Goal: Task Accomplishment & Management: Manage account settings

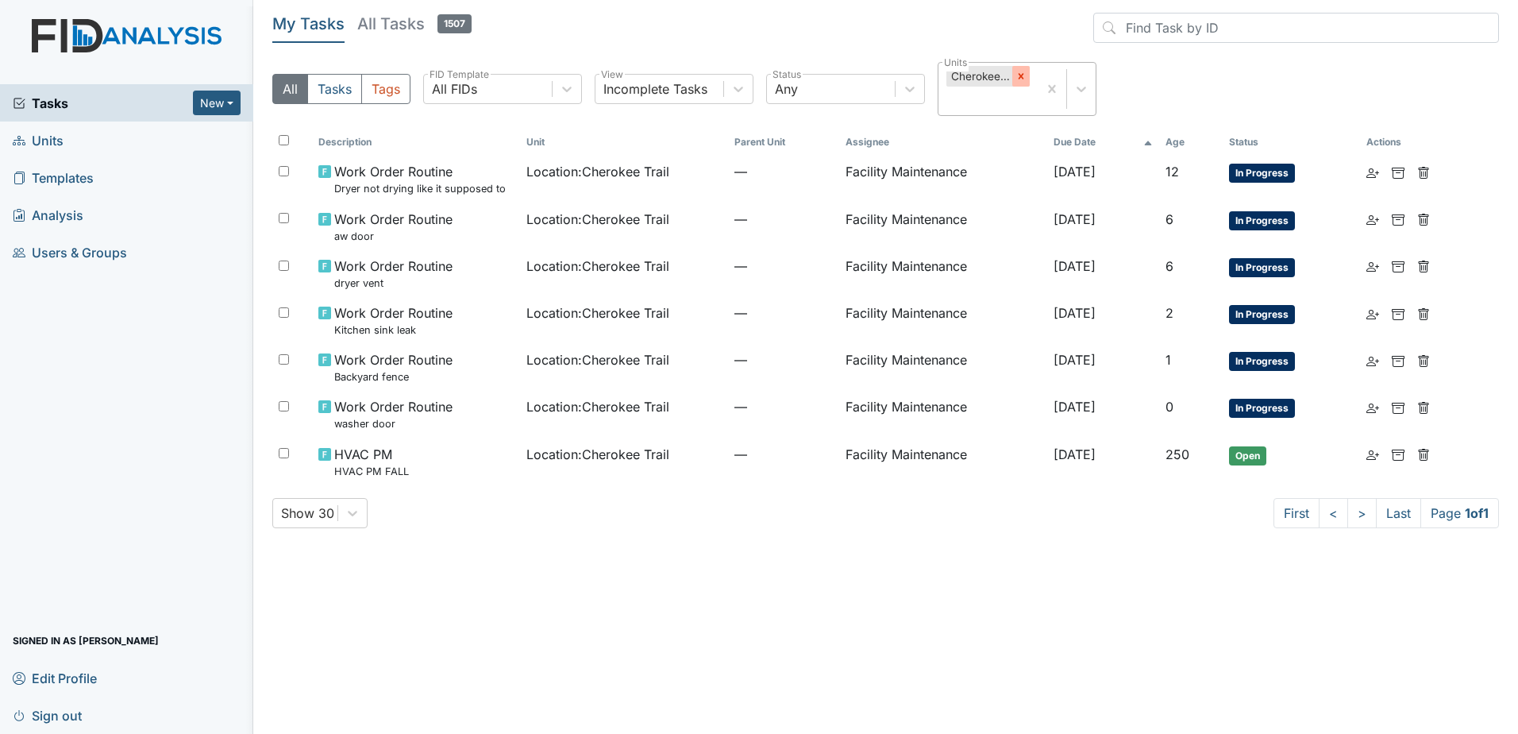
click at [1020, 84] on div at bounding box center [1020, 76] width 17 height 21
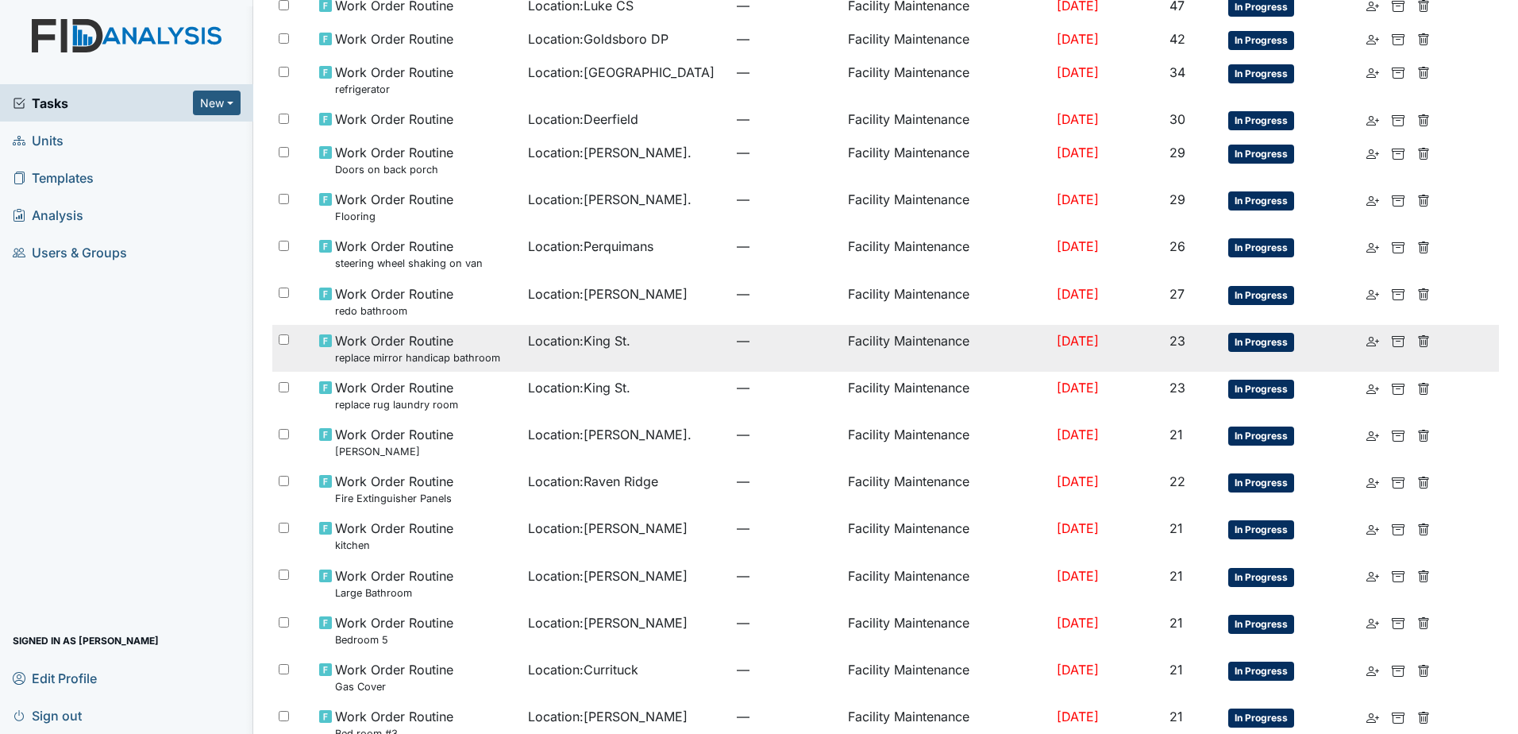
scroll to position [780, 0]
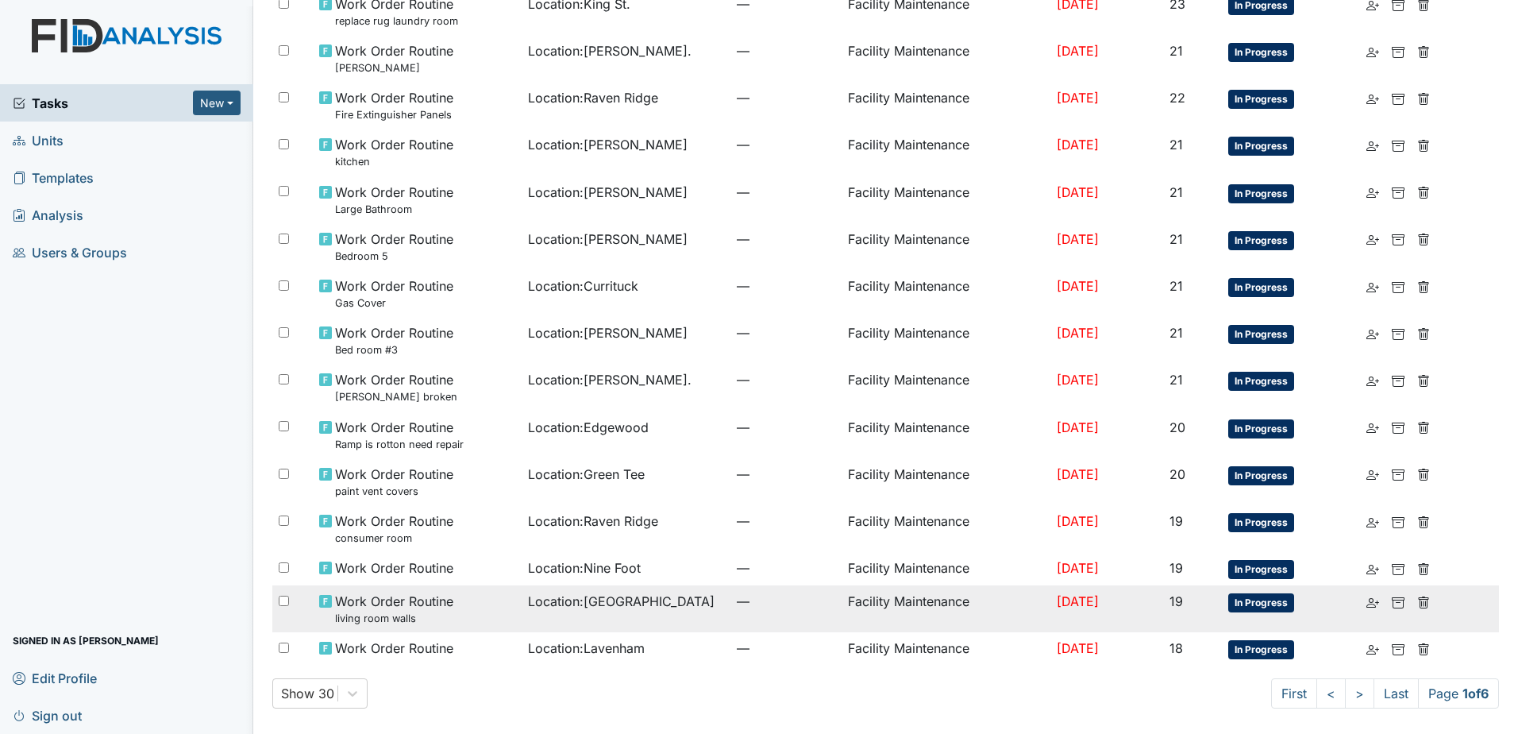
click at [775, 607] on span "—" at bounding box center [786, 600] width 98 height 19
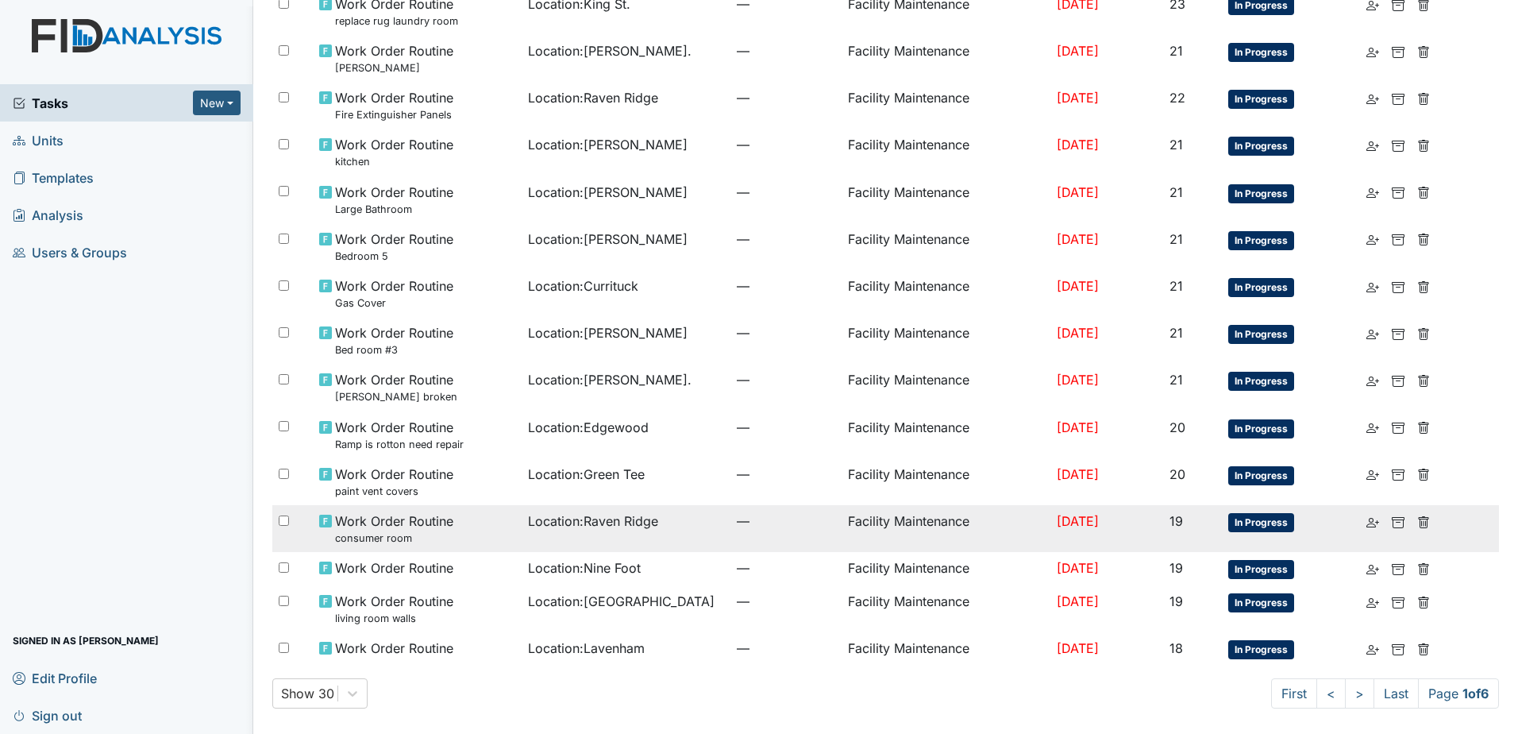
click at [455, 522] on div "Work Order Routine consumer room" at bounding box center [417, 528] width 196 height 34
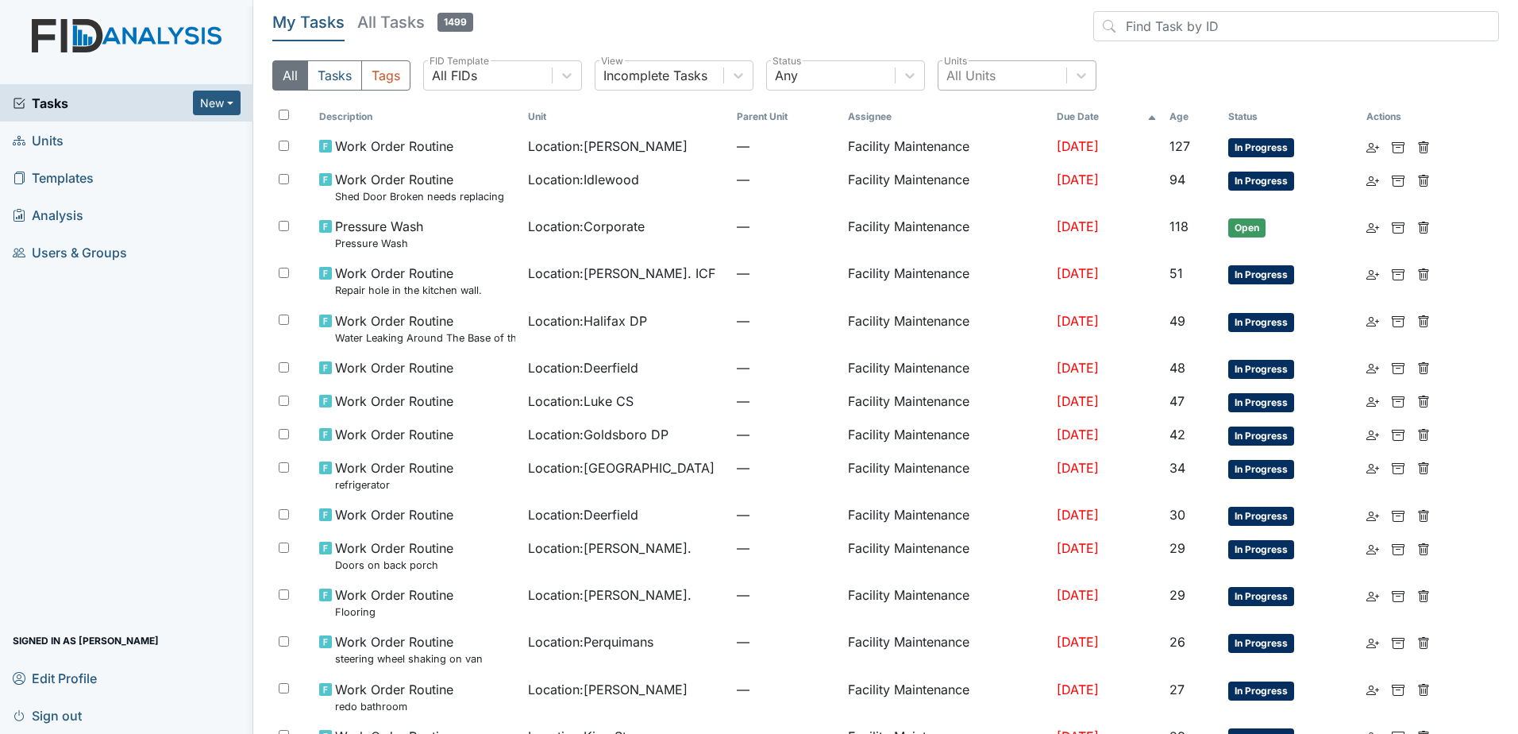
scroll to position [0, 0]
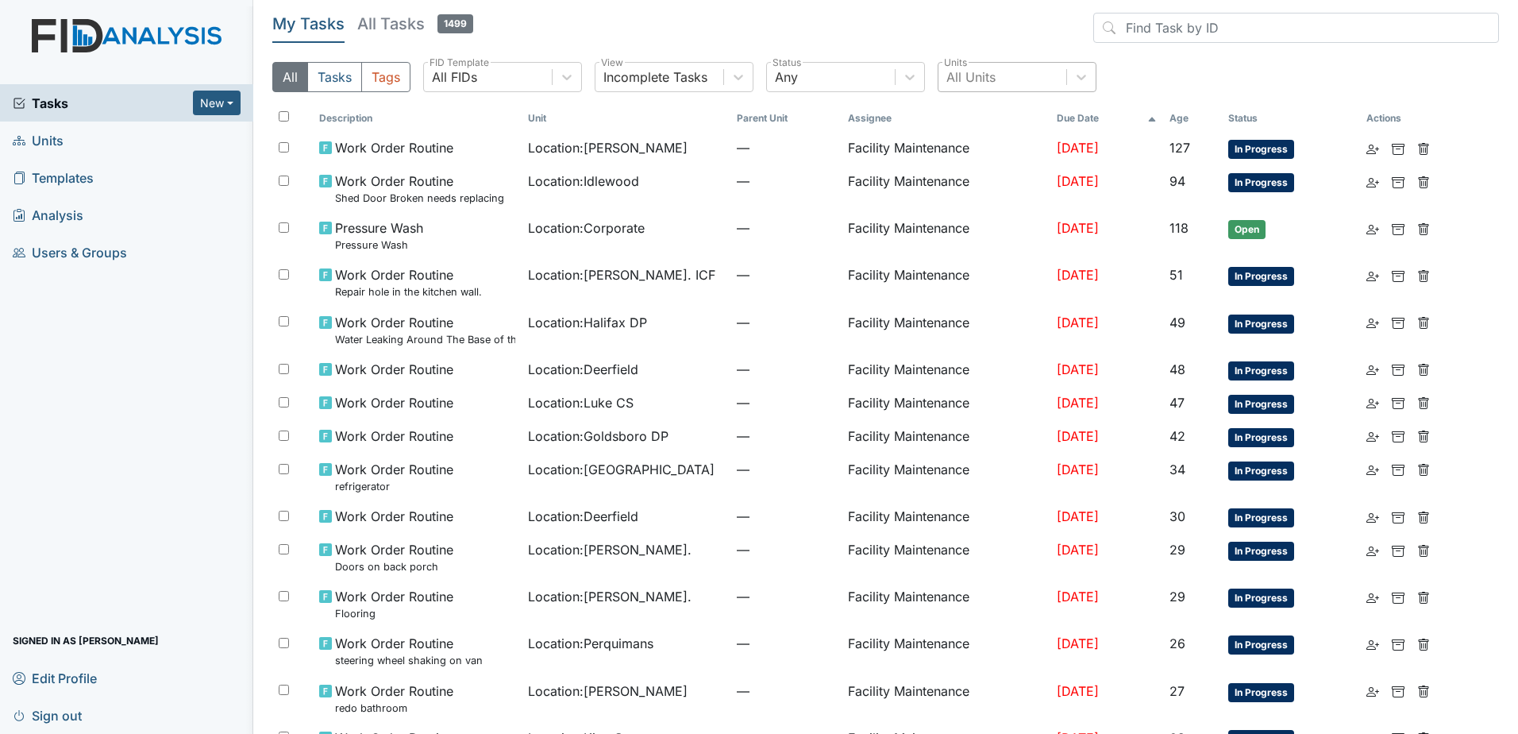
click at [79, 181] on span "Templates" at bounding box center [53, 177] width 81 height 25
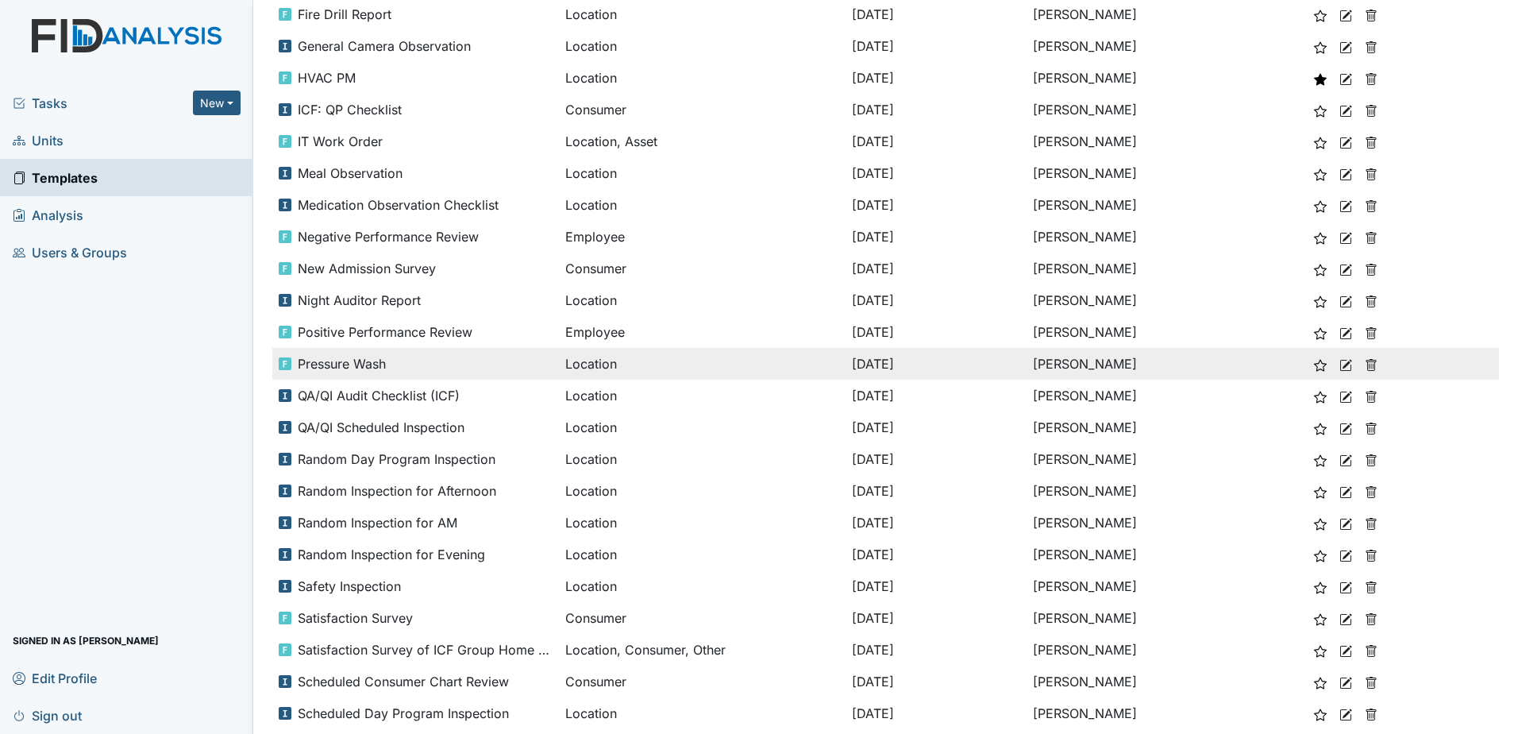
scroll to position [857, 0]
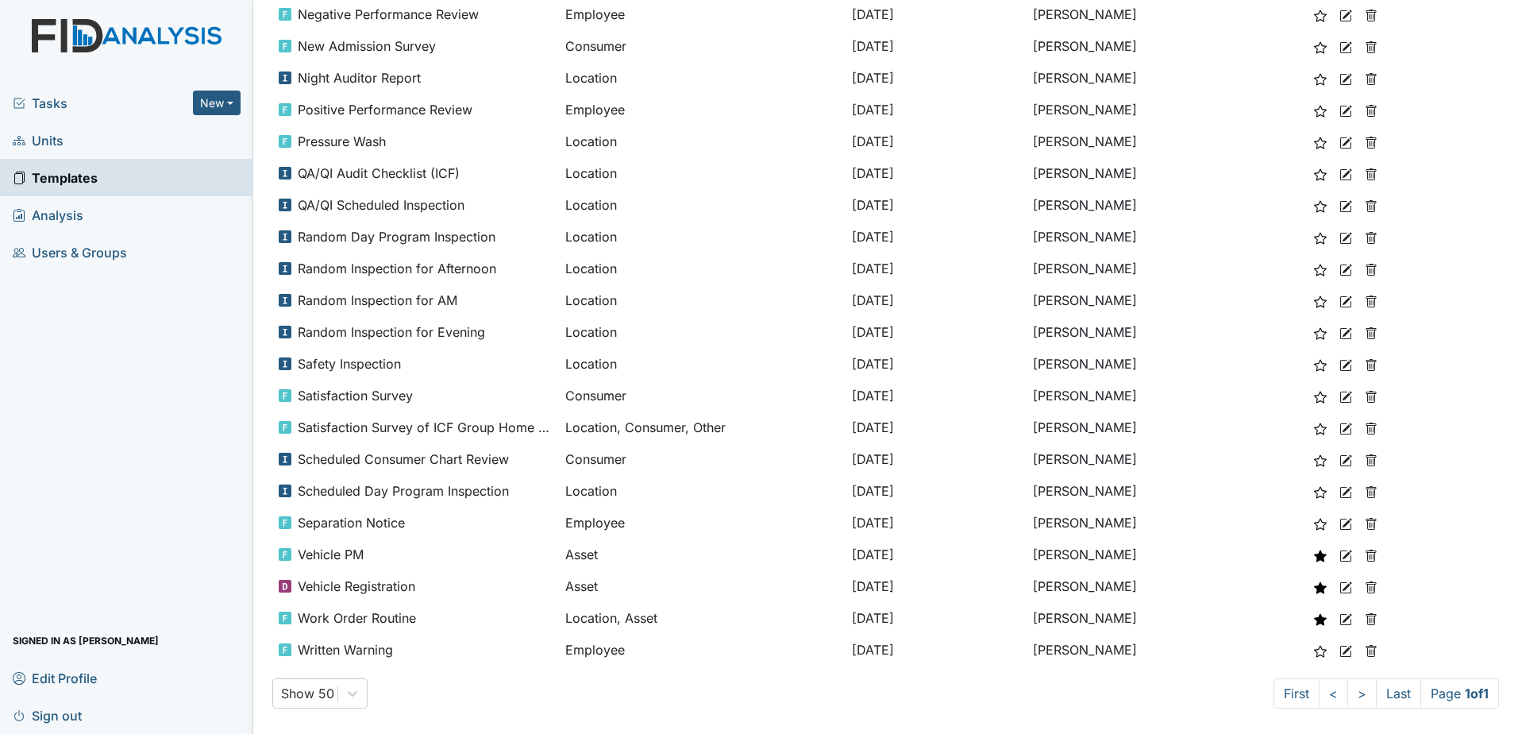
click at [91, 214] on link "Analysis" at bounding box center [126, 214] width 253 height 37
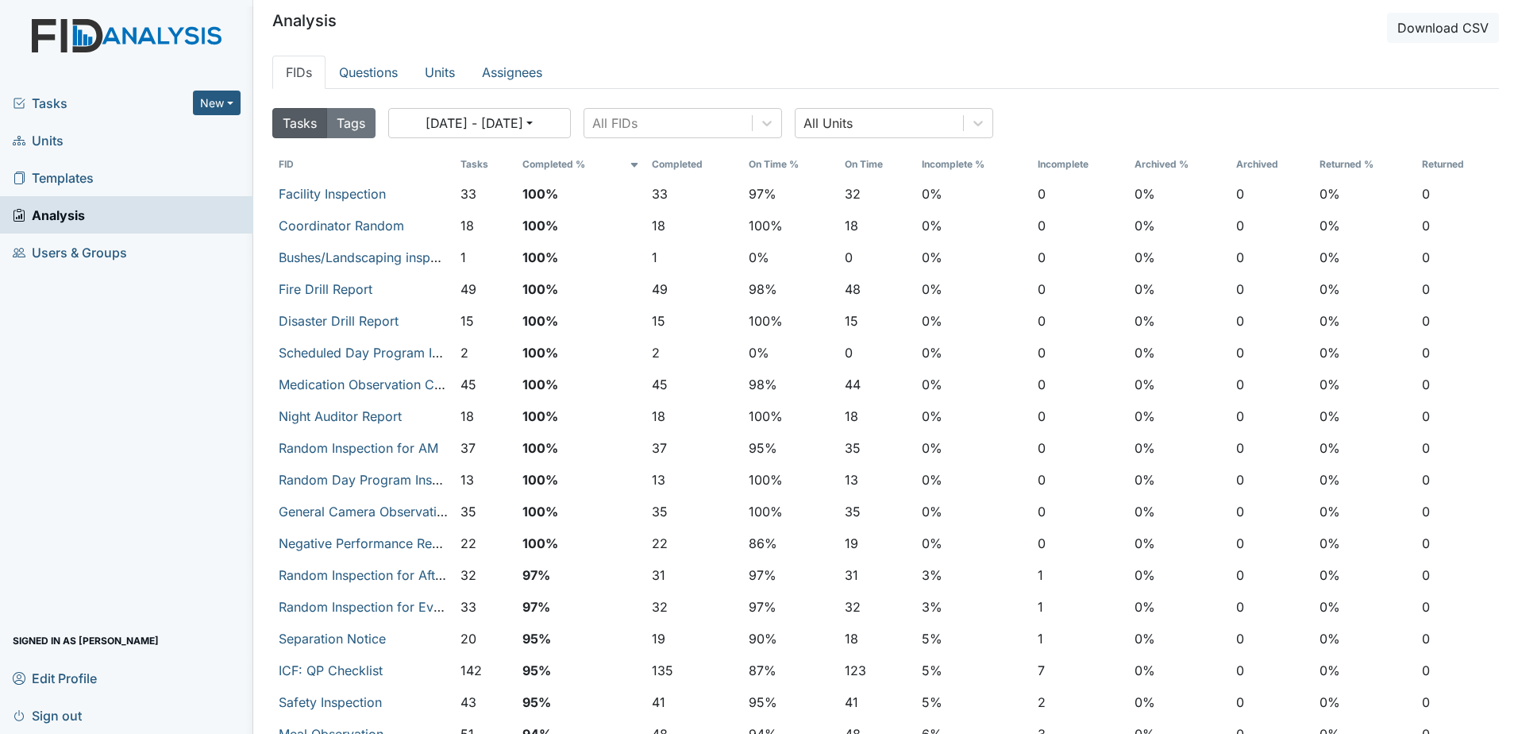
click at [58, 262] on span "Users & Groups" at bounding box center [70, 252] width 114 height 25
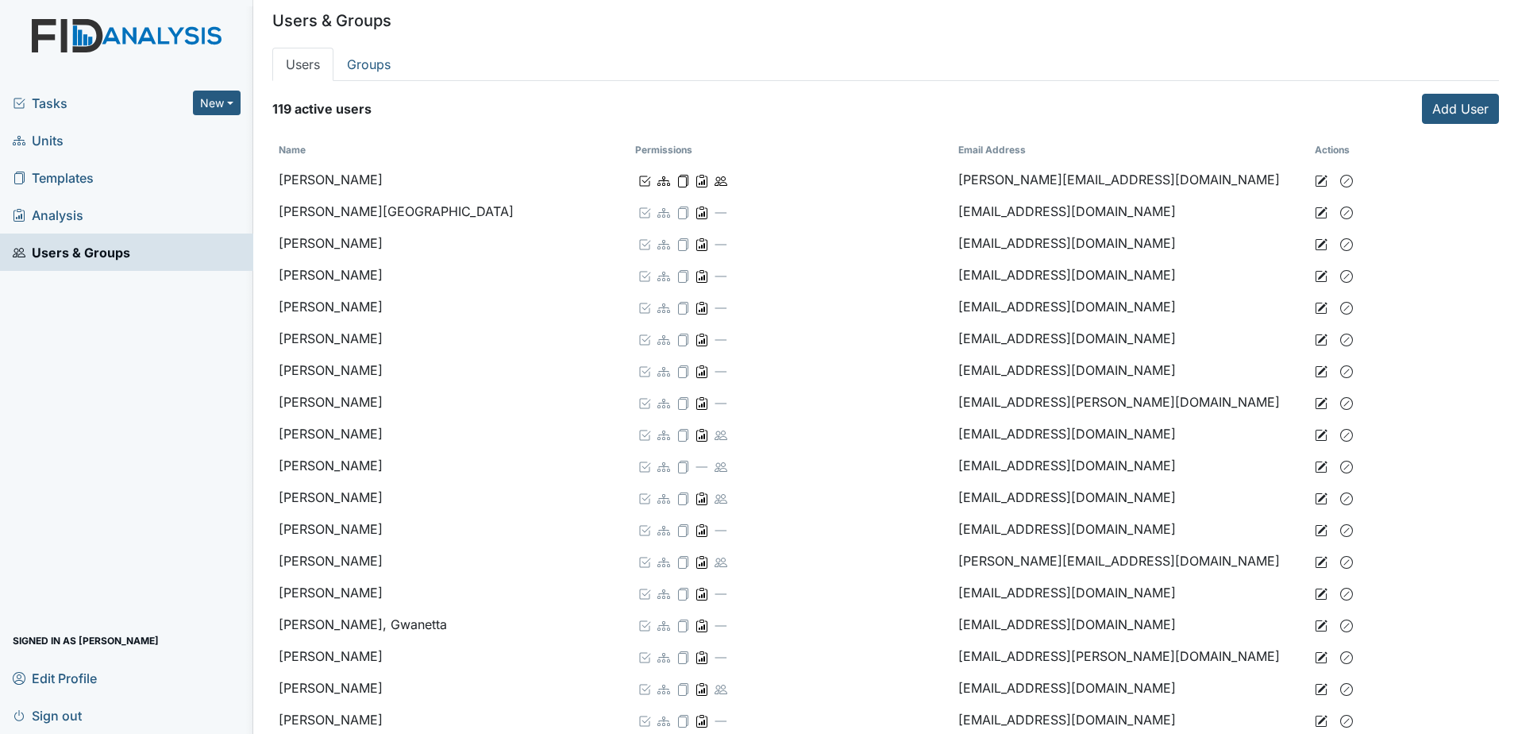
click at [36, 98] on span "Tasks" at bounding box center [103, 103] width 180 height 19
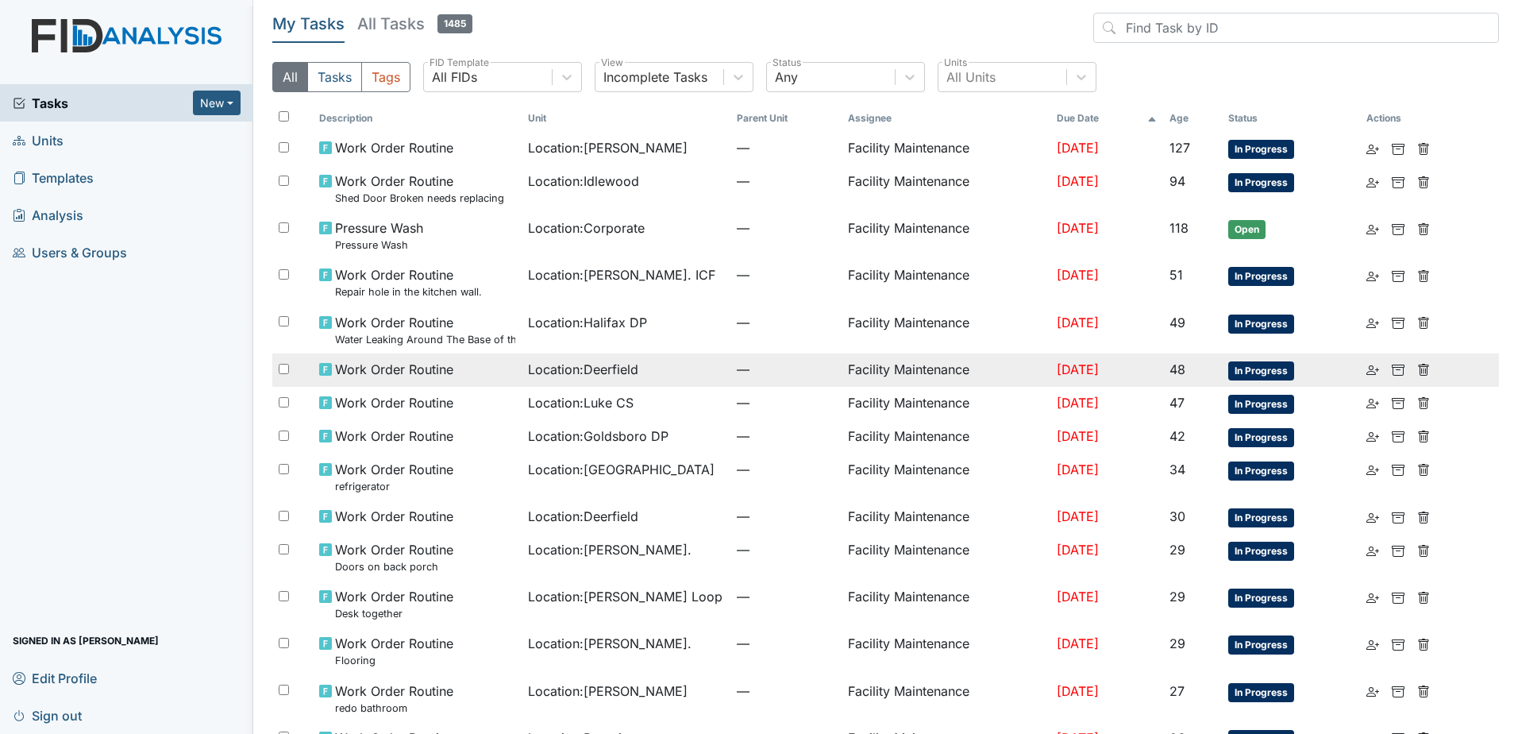
click at [1117, 381] on td "Aug 15, 2025" at bounding box center [1106, 369] width 113 height 33
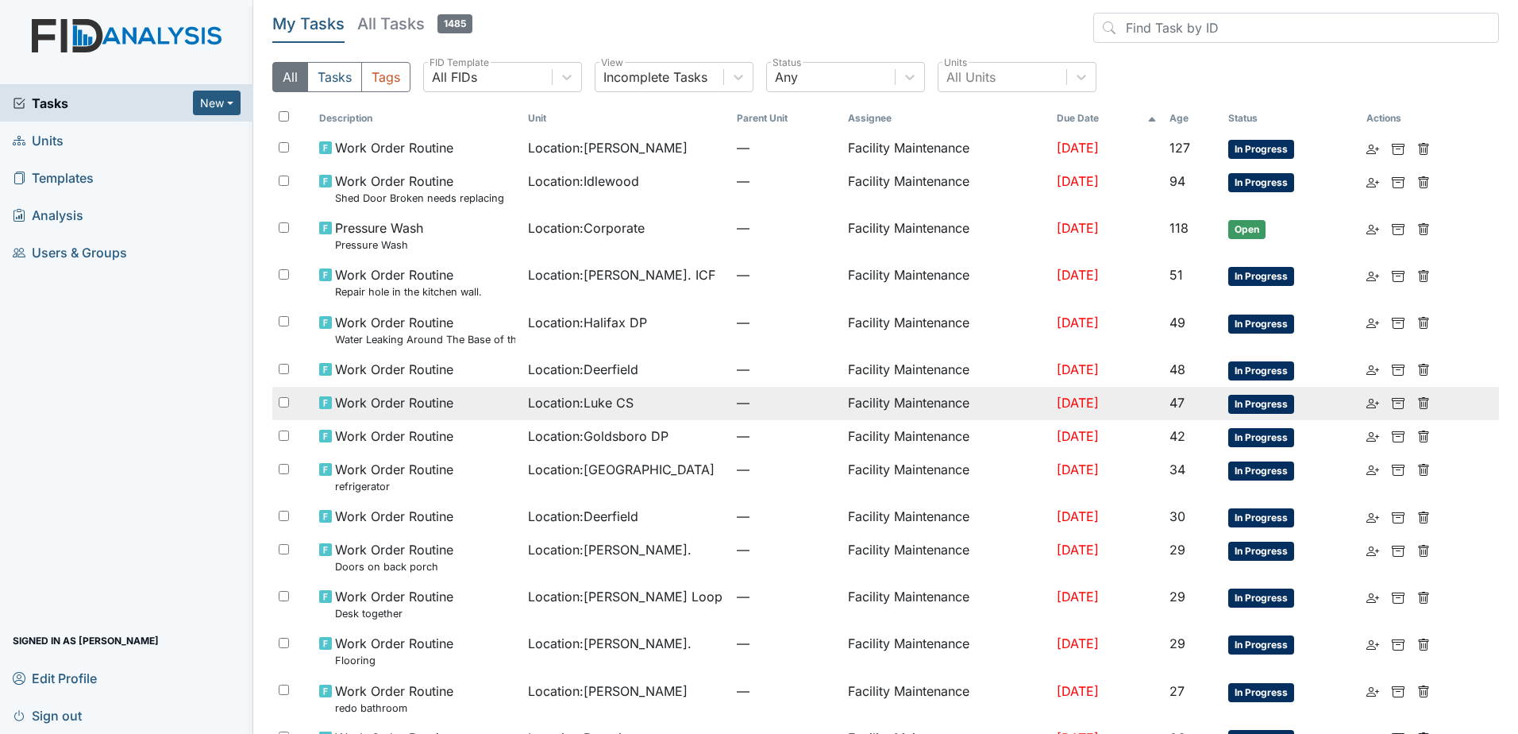
click at [800, 408] on span "—" at bounding box center [786, 402] width 98 height 19
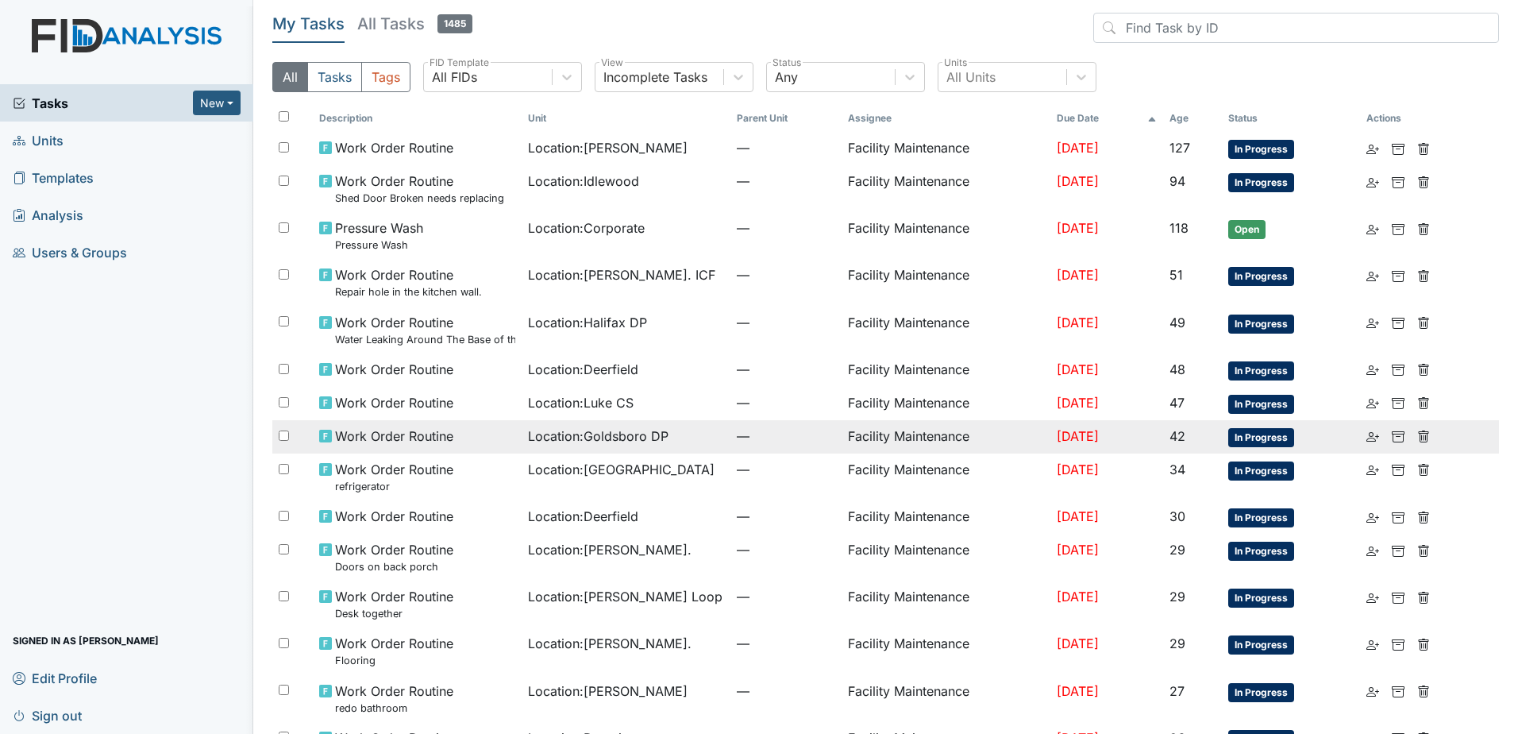
click at [522, 429] on td "Location : Goldsboro DP" at bounding box center [626, 436] width 209 height 33
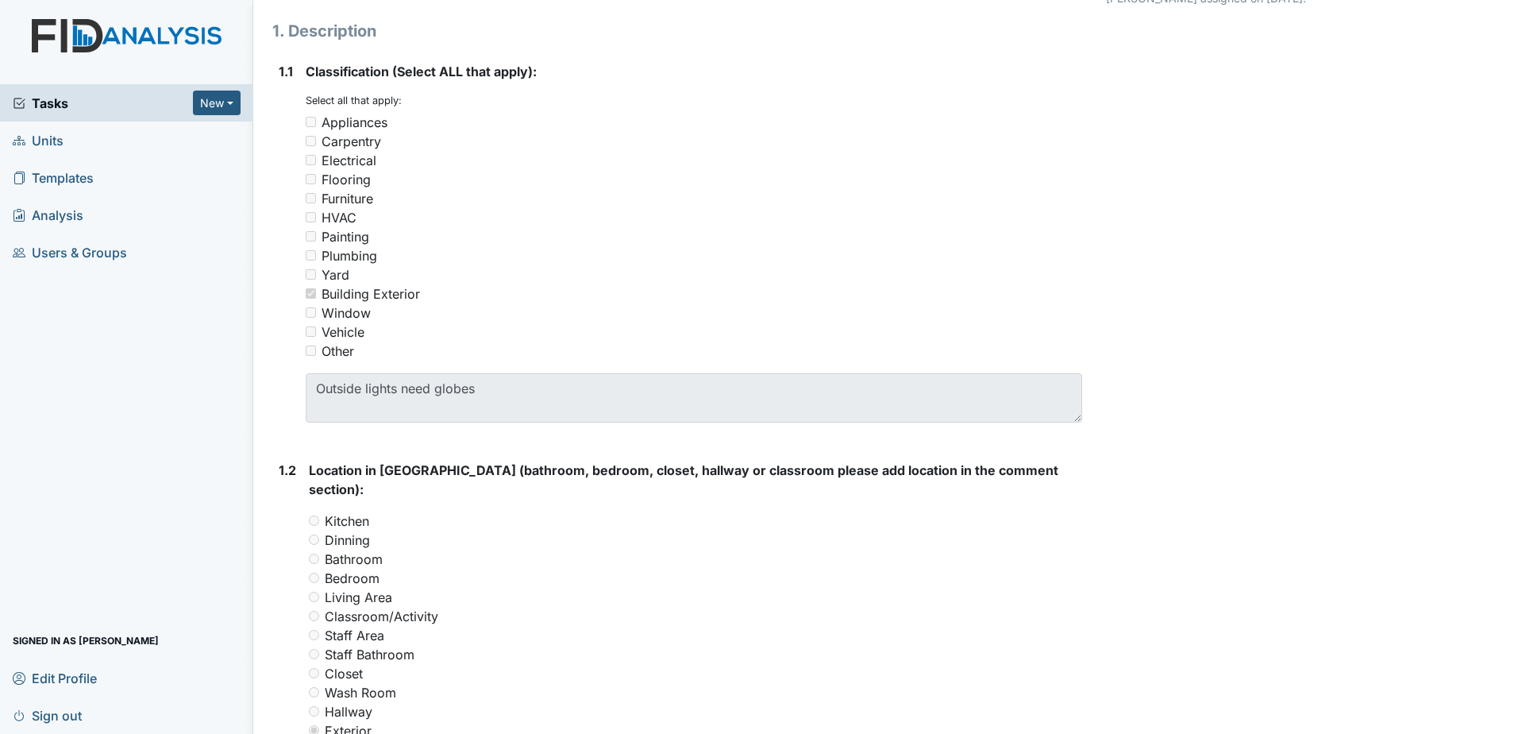
scroll to position [476, 0]
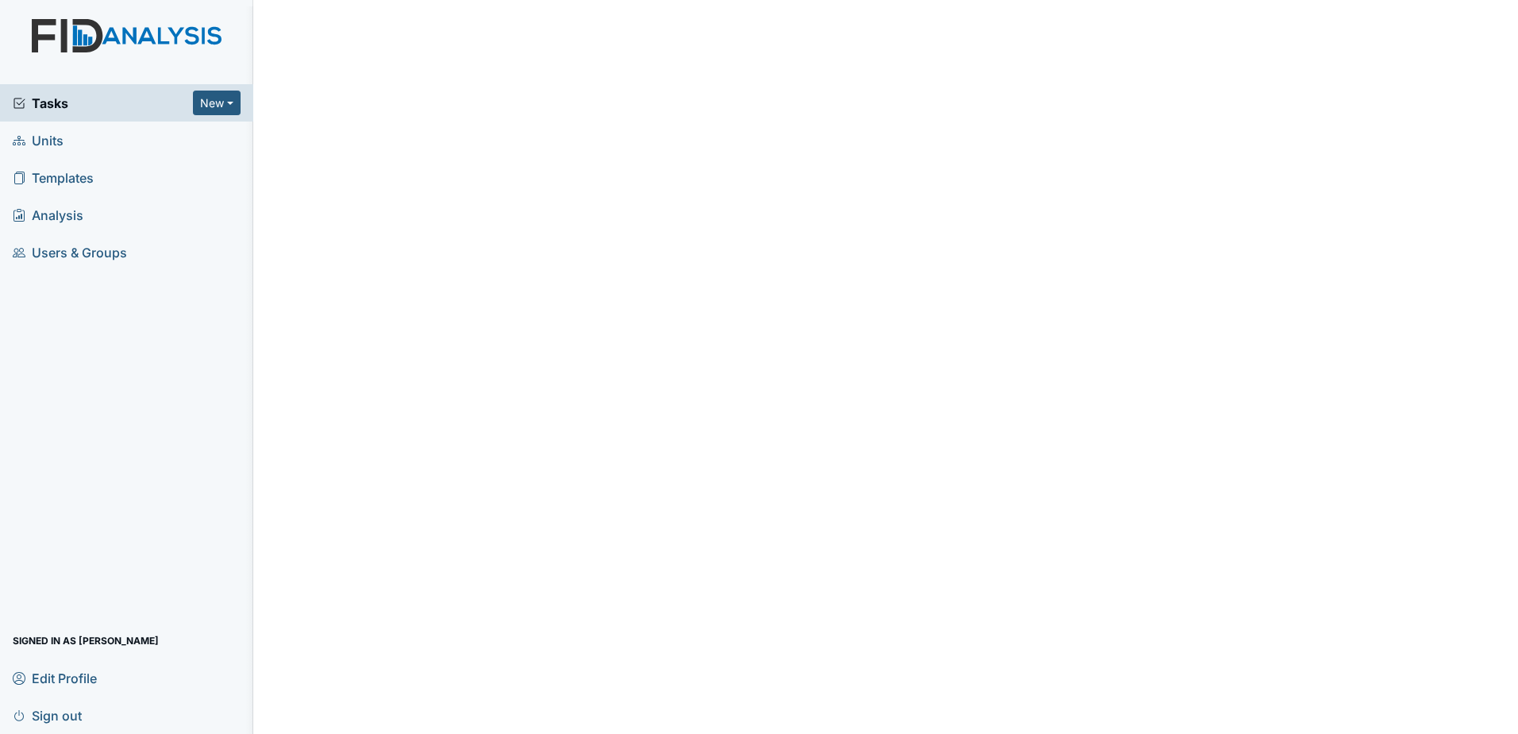
click at [129, 94] on span "Tasks" at bounding box center [103, 103] width 180 height 19
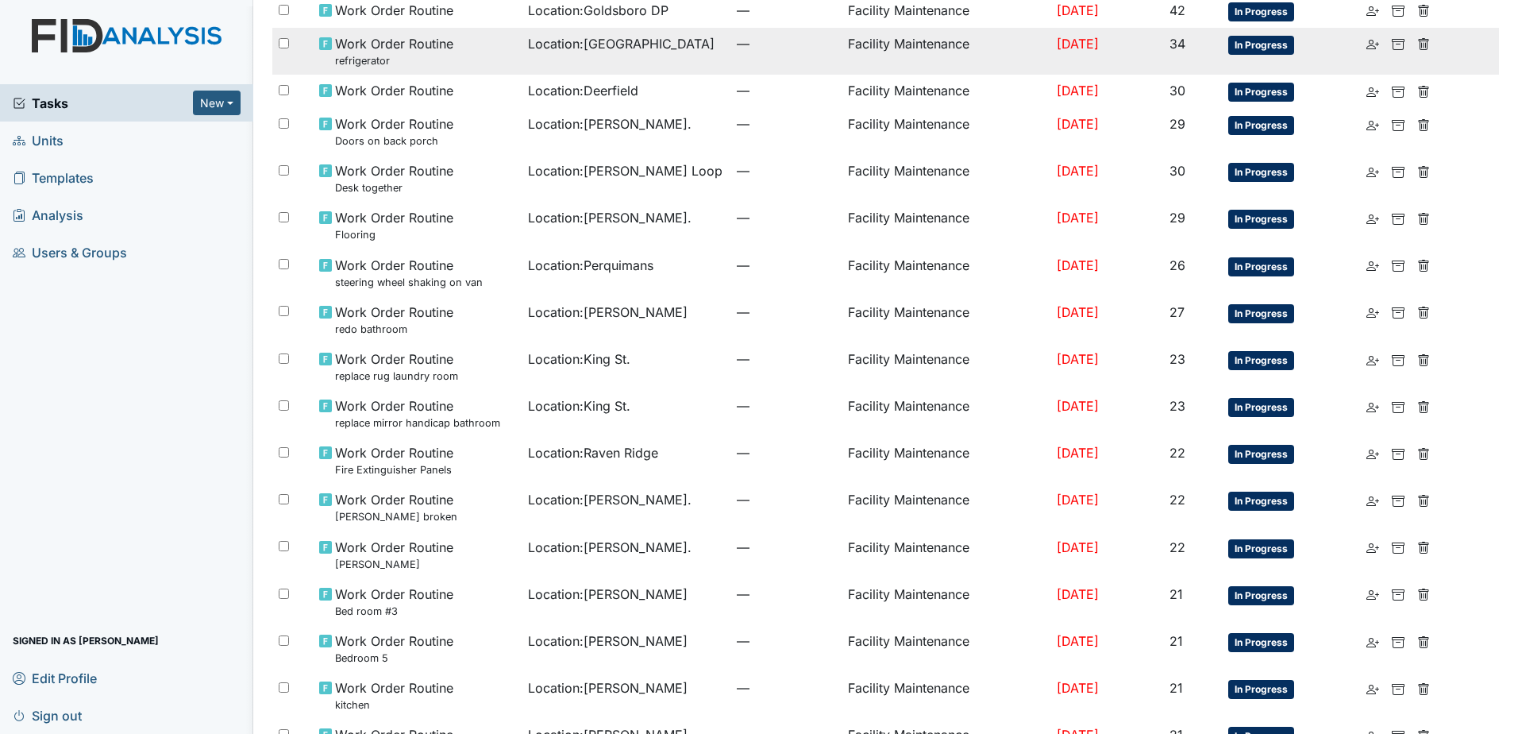
scroll to position [318, 0]
